Goal: Task Accomplishment & Management: Manage account settings

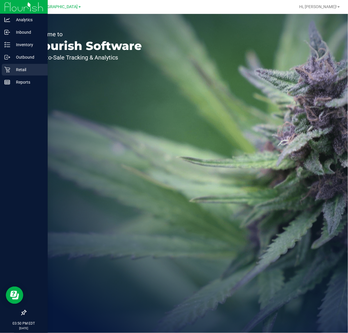
click at [13, 69] on p "Retail" at bounding box center [27, 69] width 35 height 7
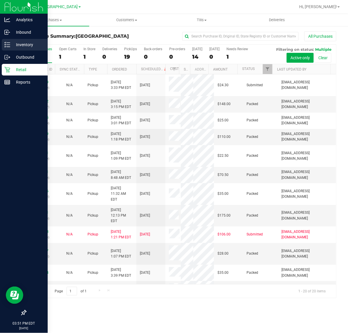
click at [13, 44] on p "Inventory" at bounding box center [27, 44] width 35 height 7
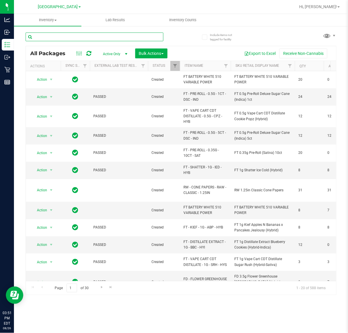
click at [67, 37] on input "text" at bounding box center [95, 37] width 138 height 9
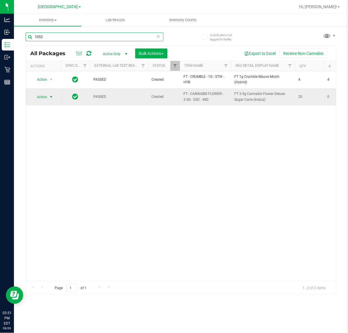
type input "1052"
click at [42, 95] on span "Action" at bounding box center [40, 97] width 16 height 8
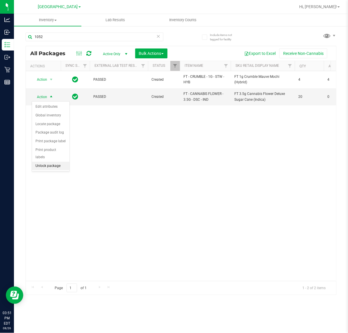
drag, startPoint x: 48, startPoint y: 160, endPoint x: 50, endPoint y: 142, distance: 18.7
click at [48, 162] on li "Unlock package" at bounding box center [51, 166] width 38 height 9
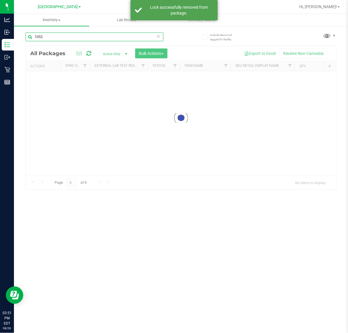
click at [68, 38] on input "1052" at bounding box center [95, 37] width 138 height 9
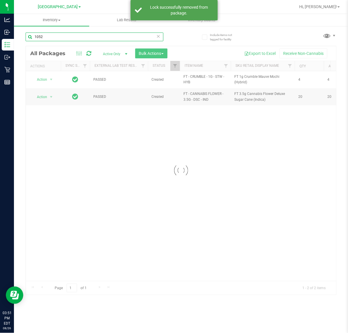
click at [68, 38] on input "1052" at bounding box center [95, 37] width 138 height 9
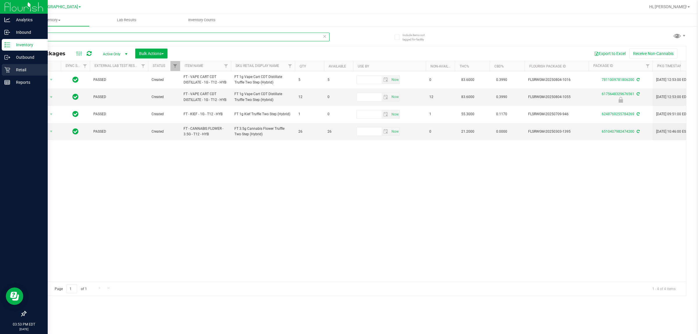
type input "t12"
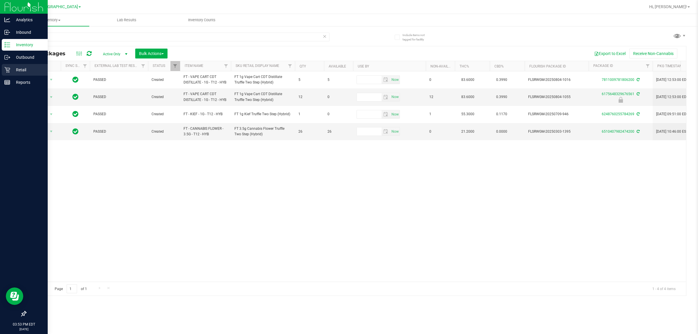
click at [13, 69] on p "Retail" at bounding box center [27, 69] width 35 height 7
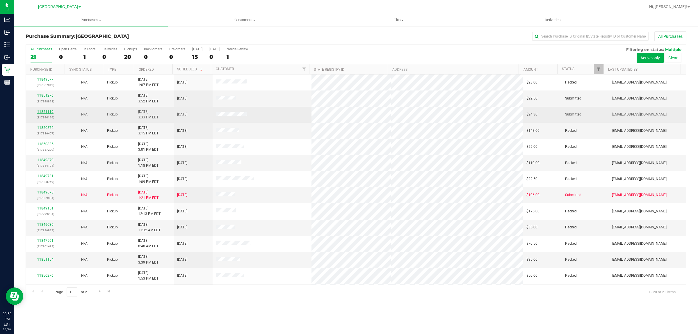
click at [45, 113] on link "11851119" at bounding box center [45, 112] width 16 height 4
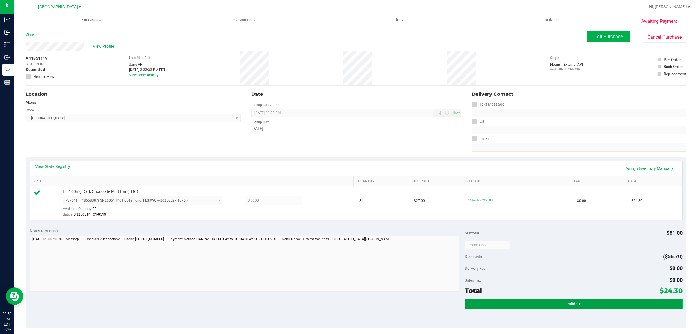
click at [348, 301] on button "Validate" at bounding box center [573, 303] width 217 height 10
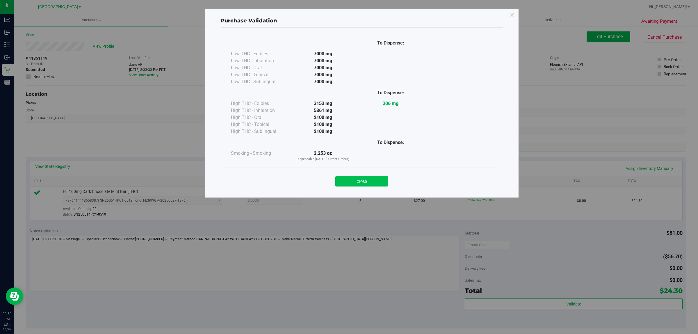
click at [344, 178] on button "Close" at bounding box center [361, 181] width 53 height 10
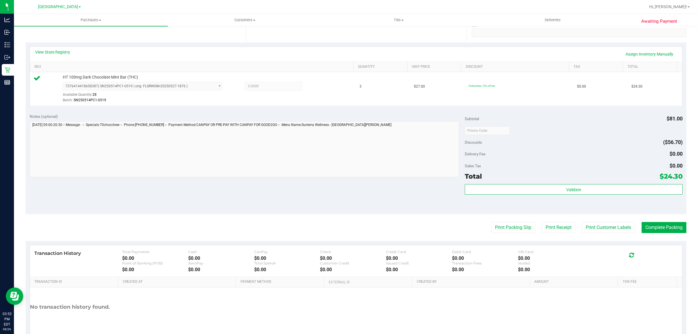
scroll to position [141, 0]
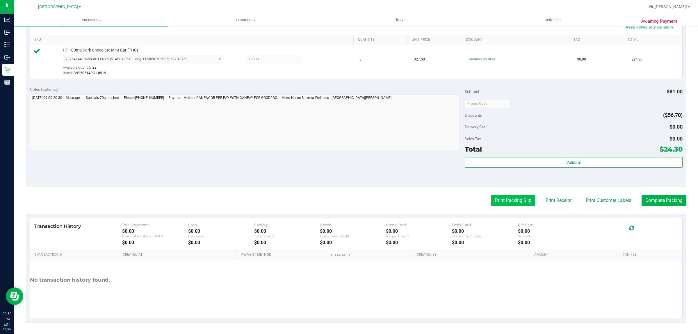
click at [348, 196] on button "Print Packing Slip" at bounding box center [513, 200] width 44 height 11
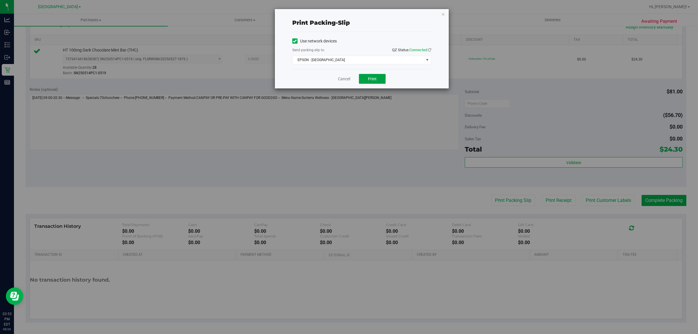
click at [348, 82] on button "Print" at bounding box center [372, 79] width 27 height 10
click at [332, 62] on span "EPSON - EAST-TIMOR" at bounding box center [357, 60] width 131 height 8
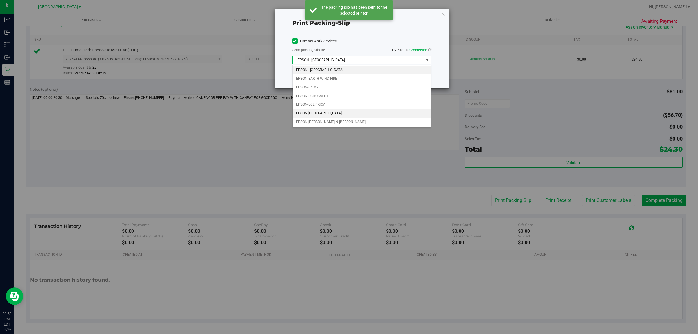
click at [339, 113] on li "EPSON-ECUADOR" at bounding box center [361, 113] width 138 height 9
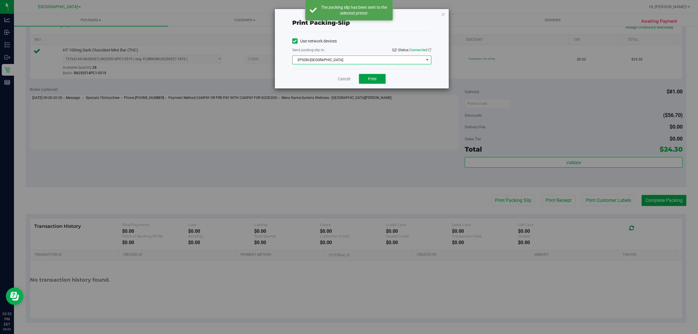
click at [348, 78] on span "Print" at bounding box center [372, 78] width 9 height 5
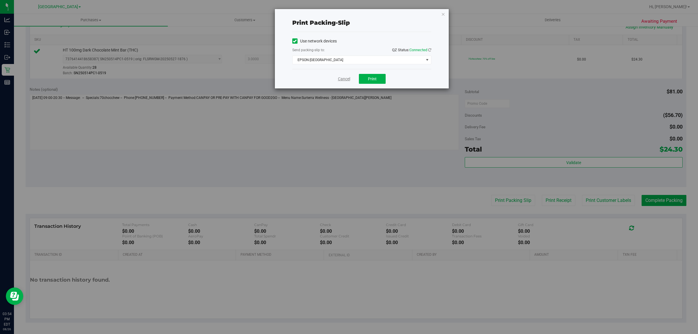
click at [341, 79] on link "Cancel" at bounding box center [344, 79] width 12 height 6
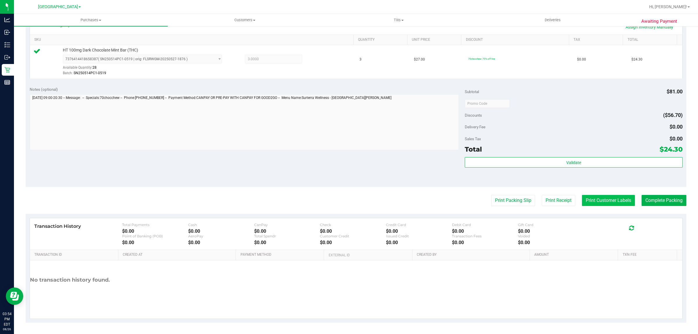
click at [348, 199] on button "Print Customer Labels" at bounding box center [608, 200] width 53 height 11
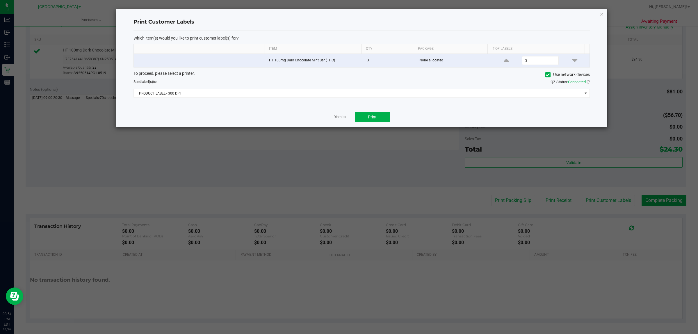
click at [347, 104] on div "Which item(s) would you like to print customer label(s) for? Item Qty Package #…" at bounding box center [361, 69] width 456 height 76
click at [244, 95] on span "PRODUCT LABEL - 300 DPI" at bounding box center [358, 93] width 448 height 8
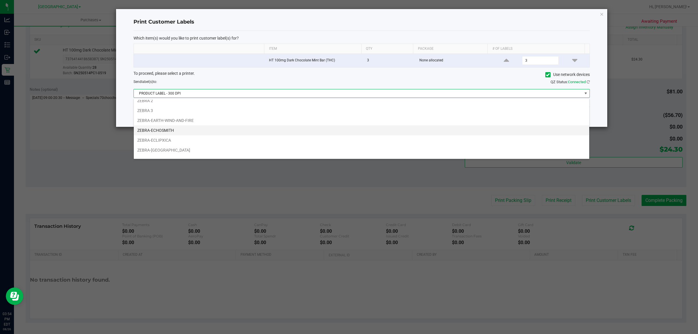
scroll to position [22, 0]
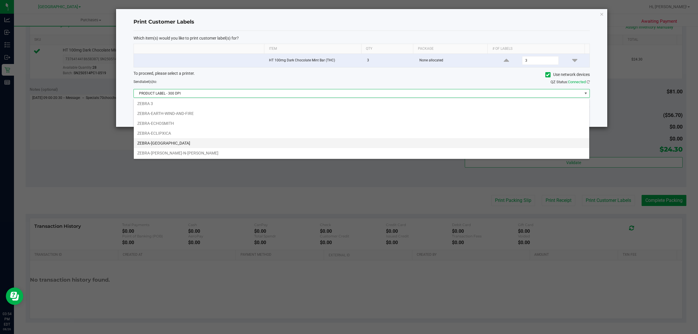
click at [167, 142] on li "ZEBRA-ECUADOR" at bounding box center [361, 143] width 455 height 10
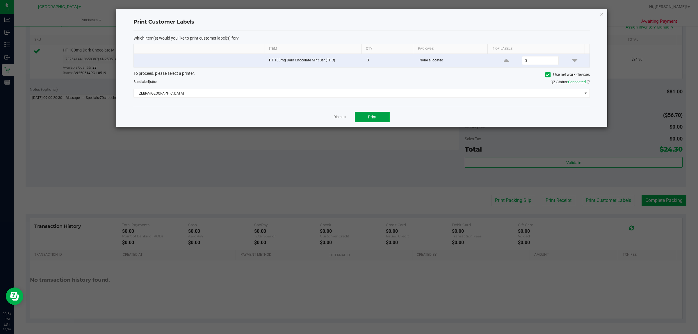
click at [348, 119] on button "Print" at bounding box center [372, 117] width 35 height 10
click at [343, 116] on link "Dismiss" at bounding box center [339, 117] width 13 height 5
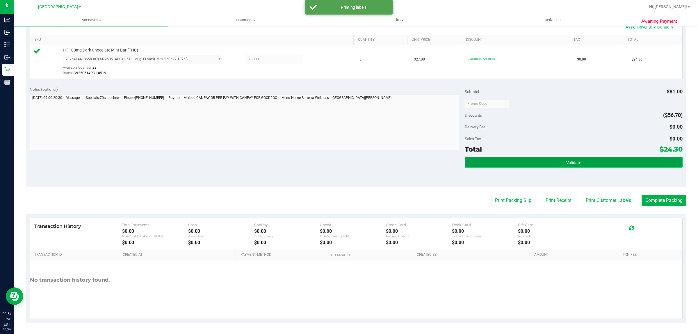
click at [348, 162] on button "Validate" at bounding box center [573, 162] width 217 height 10
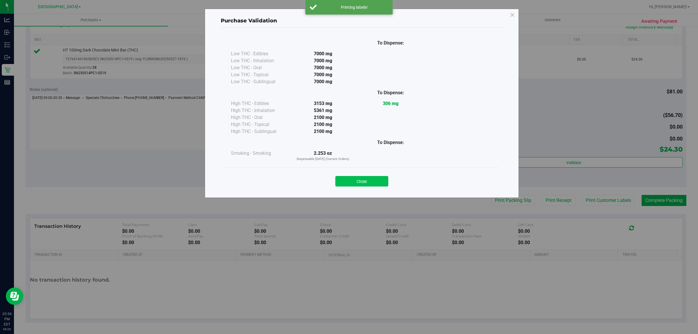
click at [348, 179] on button "Close" at bounding box center [361, 181] width 53 height 10
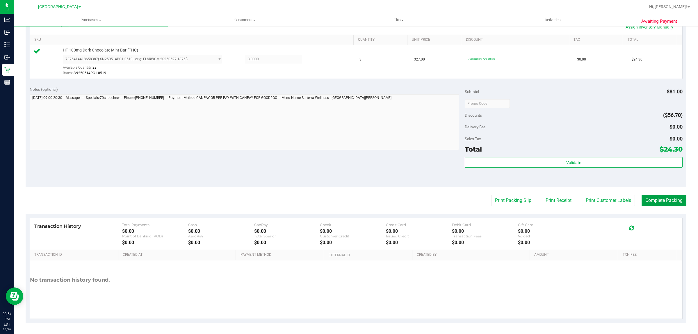
click at [348, 198] on button "Complete Packing" at bounding box center [663, 200] width 45 height 11
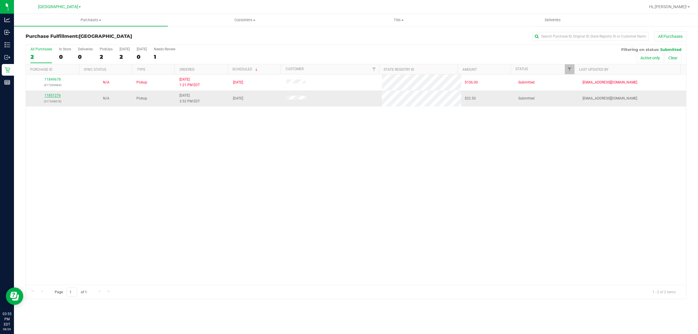
click at [48, 96] on link "11851276" at bounding box center [52, 95] width 16 height 4
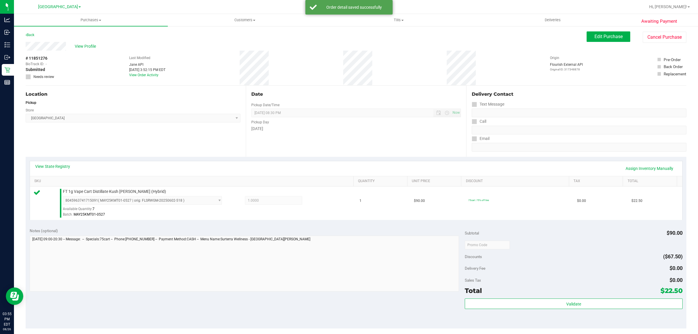
click at [348, 290] on div "Total $22.50" at bounding box center [573, 290] width 217 height 10
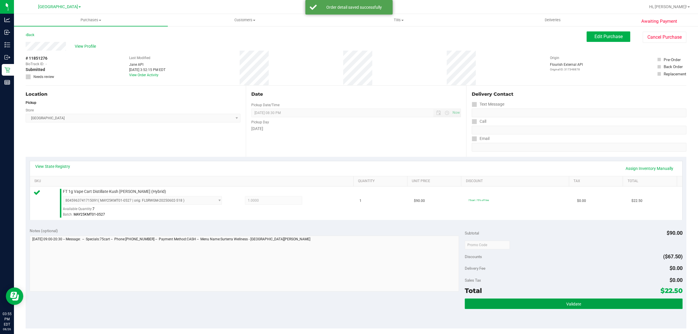
click at [348, 300] on button "Validate" at bounding box center [573, 303] width 217 height 10
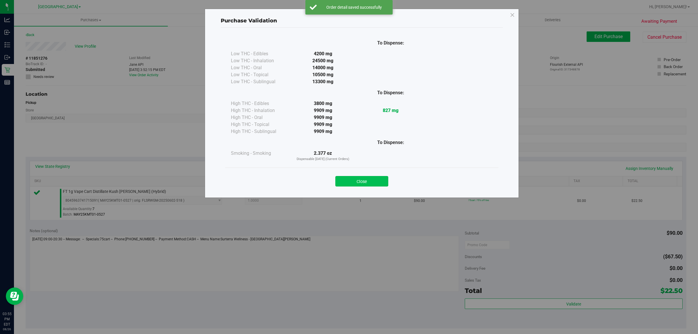
click at [348, 184] on button "Close" at bounding box center [361, 181] width 53 height 10
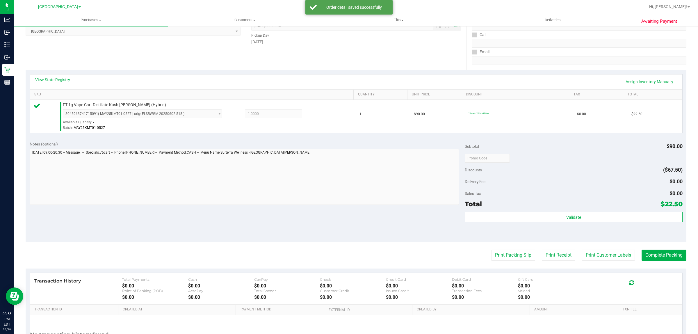
scroll to position [103, 0]
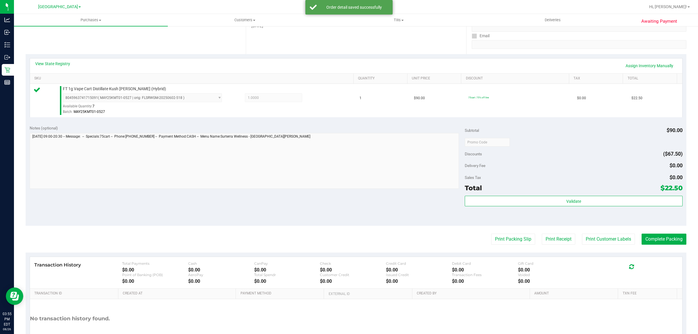
click at [348, 259] on div "Transaction History Total Payments $0.00 Cash $0.00 CanPay $0.00 Check $0.00 Cr…" at bounding box center [356, 273] width 652 height 32
click at [348, 239] on button "Print Packing Slip" at bounding box center [513, 238] width 44 height 11
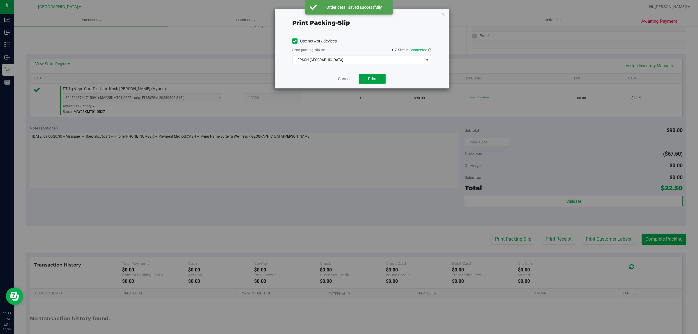
click at [348, 82] on button "Print" at bounding box center [372, 79] width 27 height 10
click at [340, 79] on link "Cancel" at bounding box center [344, 79] width 12 height 6
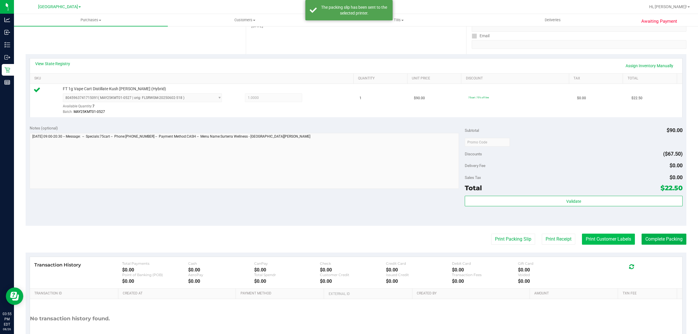
click at [348, 239] on button "Print Customer Labels" at bounding box center [608, 238] width 53 height 11
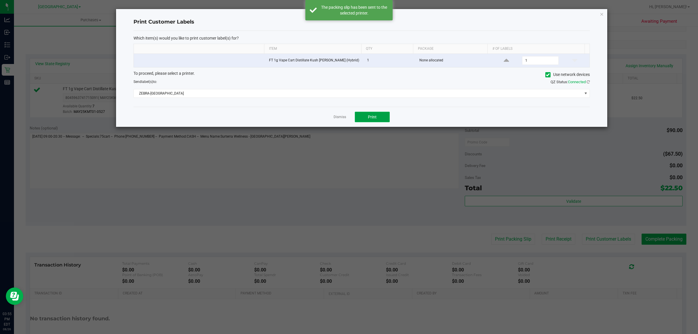
click at [348, 119] on button "Print" at bounding box center [372, 117] width 35 height 10
click at [338, 118] on link "Dismiss" at bounding box center [339, 117] width 13 height 5
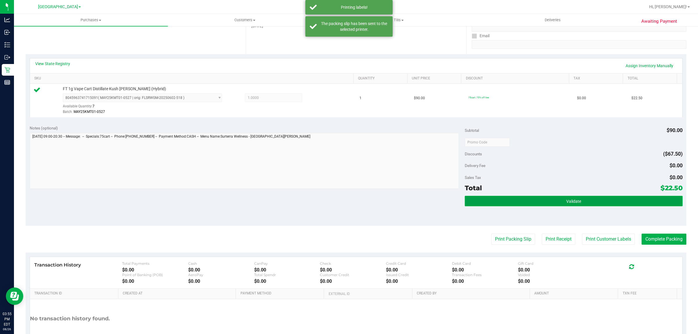
click at [348, 201] on button "Validate" at bounding box center [573, 201] width 217 height 10
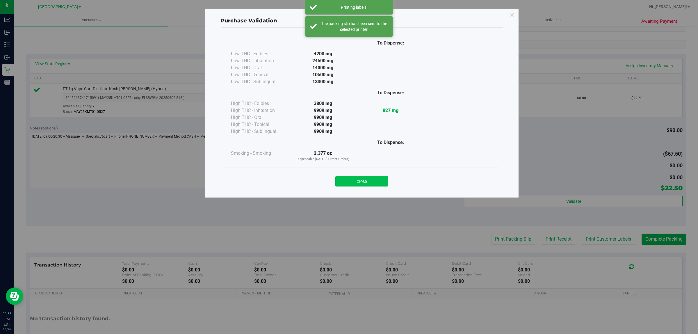
click at [348, 176] on button "Close" at bounding box center [361, 181] width 53 height 10
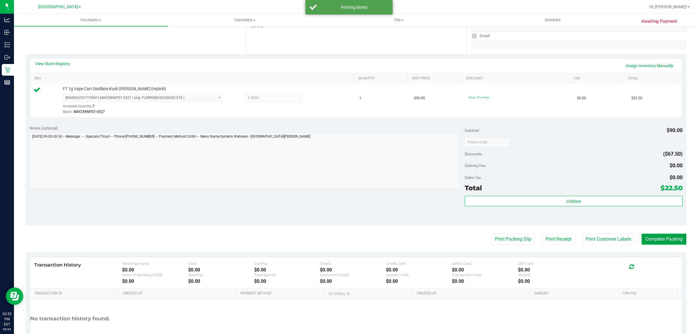
click at [348, 239] on button "Complete Packing" at bounding box center [663, 238] width 45 height 11
